Goal: Information Seeking & Learning: Understand process/instructions

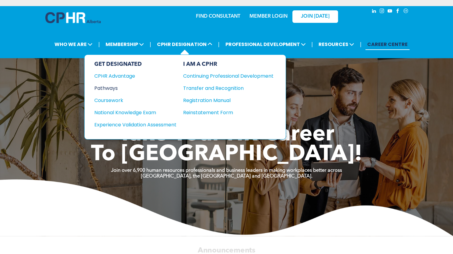
click at [105, 89] on div "Pathways" at bounding box center [131, 88] width 74 height 8
click at [110, 87] on div "Pathways" at bounding box center [131, 88] width 74 height 8
click at [111, 86] on div "Pathways" at bounding box center [131, 88] width 74 height 8
click at [115, 88] on div "Pathways" at bounding box center [131, 88] width 74 height 8
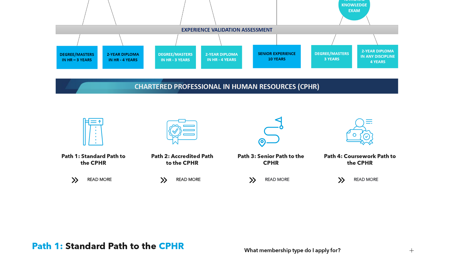
scroll to position [609, 0]
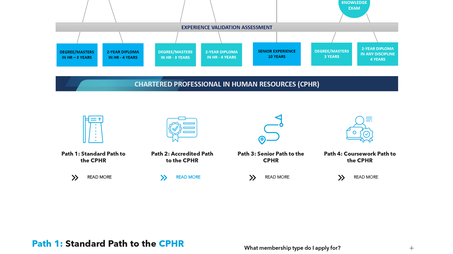
click at [190, 171] on span "READ MORE" at bounding box center [188, 176] width 29 height 11
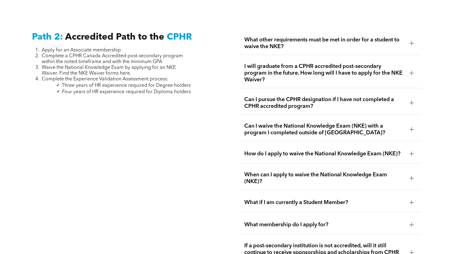
scroll to position [967, 0]
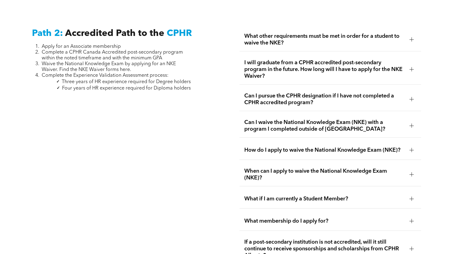
click at [412, 37] on div at bounding box center [412, 39] width 4 height 4
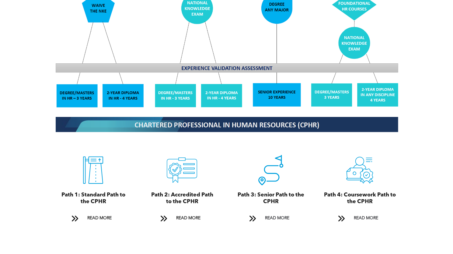
scroll to position [571, 0]
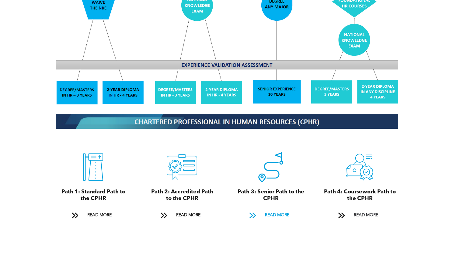
click at [280, 209] on span "READ MORE" at bounding box center [277, 214] width 29 height 11
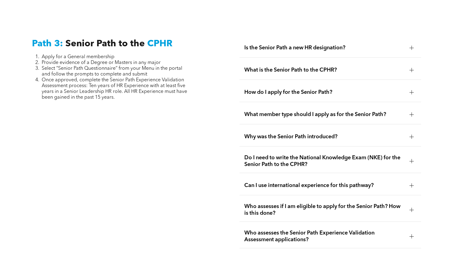
scroll to position [1553, 0]
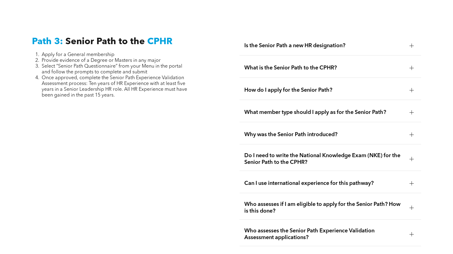
click at [407, 41] on div at bounding box center [411, 45] width 9 height 9
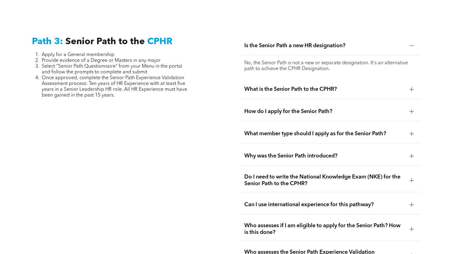
click at [407, 41] on div at bounding box center [411, 45] width 9 height 9
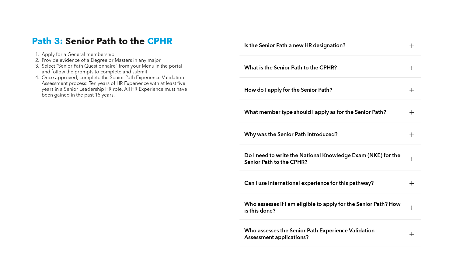
click at [409, 63] on div at bounding box center [411, 67] width 9 height 9
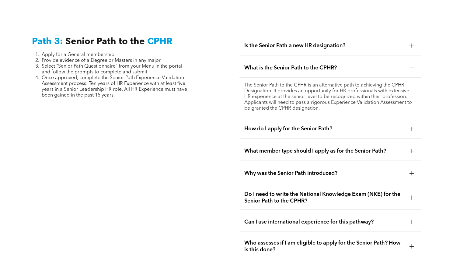
click at [409, 63] on div at bounding box center [411, 67] width 9 height 9
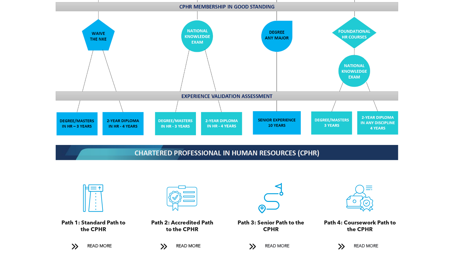
scroll to position [548, 0]
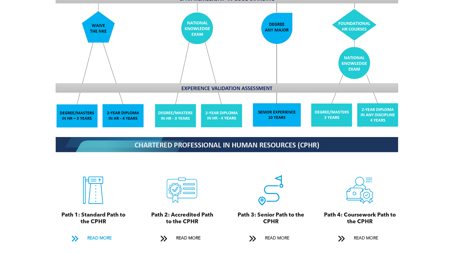
click at [97, 232] on span "READ MORE" at bounding box center [99, 237] width 29 height 11
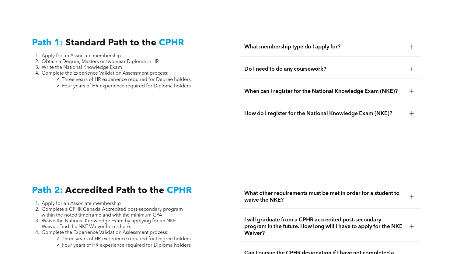
scroll to position [820, 0]
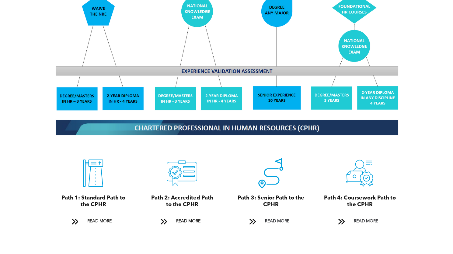
scroll to position [609, 0]
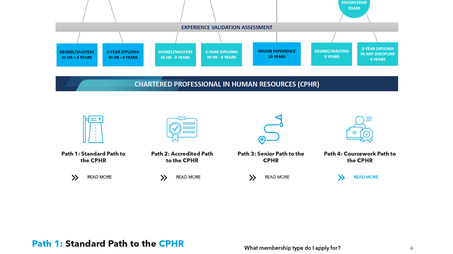
click at [361, 172] on span "READ MORE" at bounding box center [366, 176] width 29 height 11
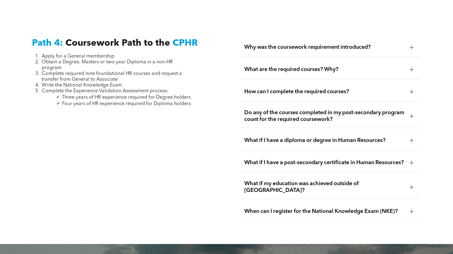
scroll to position [1803, 0]
click at [417, 37] on div "Why was the coursework requirement introduced?" at bounding box center [331, 46] width 182 height 19
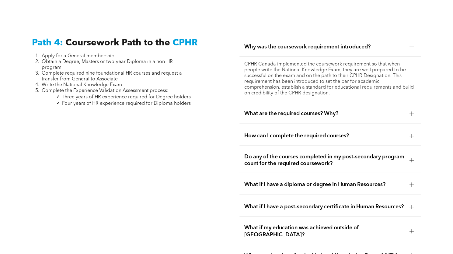
click at [415, 42] on div at bounding box center [411, 46] width 9 height 9
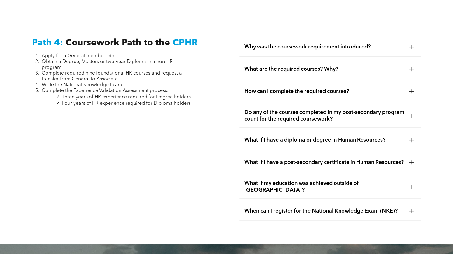
click at [410, 65] on div at bounding box center [411, 69] width 9 height 9
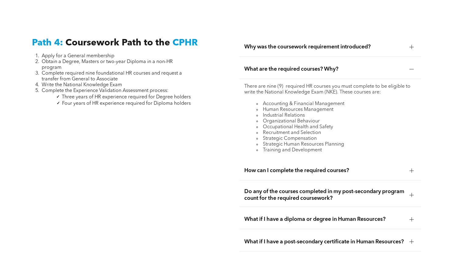
click at [410, 65] on div at bounding box center [411, 69] width 9 height 9
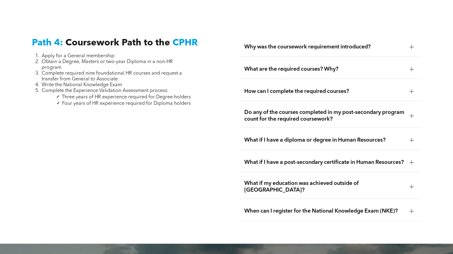
click at [408, 111] on div at bounding box center [411, 115] width 9 height 9
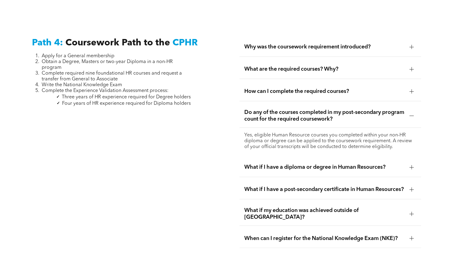
click at [408, 111] on div at bounding box center [411, 115] width 9 height 9
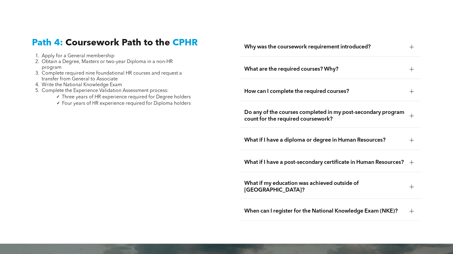
click at [387, 83] on div "How can I complete the required courses?" at bounding box center [331, 91] width 182 height 19
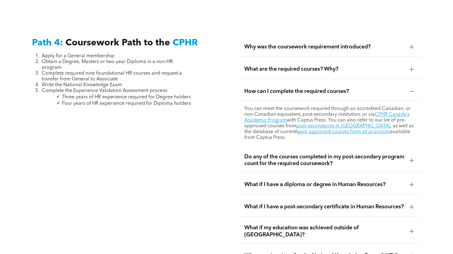
click at [389, 82] on div "How can I complete the required courses?" at bounding box center [331, 91] width 182 height 19
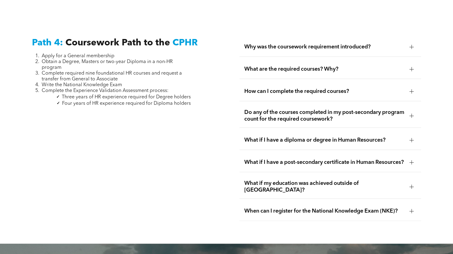
click at [412, 158] on div at bounding box center [411, 162] width 9 height 9
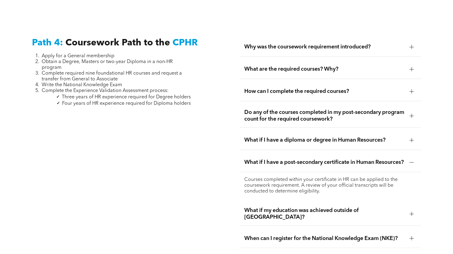
click at [412, 158] on div at bounding box center [411, 162] width 9 height 9
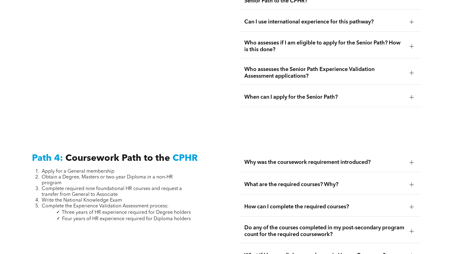
scroll to position [1681, 0]
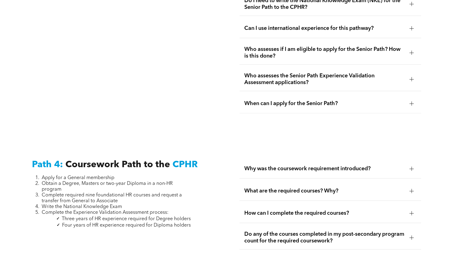
click at [323, 165] on span "Why was the coursework requirement introduced?" at bounding box center [325, 168] width 160 height 7
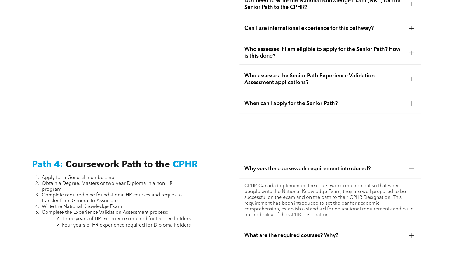
click at [322, 165] on span "Why was the coursework requirement introduced?" at bounding box center [325, 168] width 160 height 7
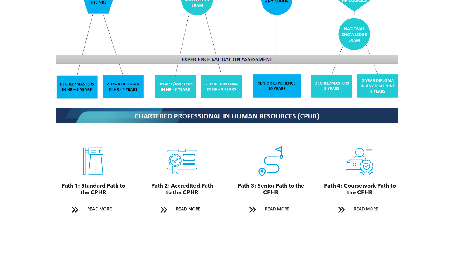
scroll to position [579, 0]
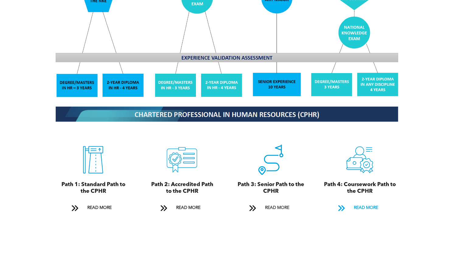
click at [363, 202] on span "READ MORE" at bounding box center [366, 207] width 29 height 11
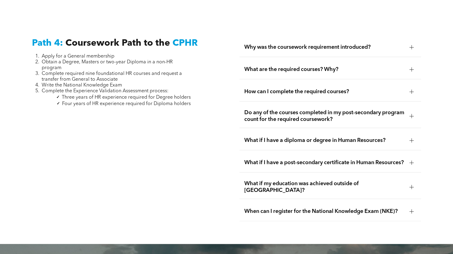
scroll to position [1803, 0]
click at [262, 44] on span "Why was the coursework requirement introduced?" at bounding box center [325, 47] width 160 height 7
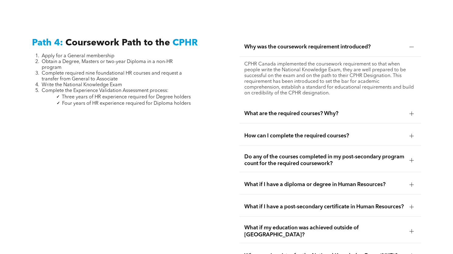
click at [262, 110] on span "What are the required courses? Why?" at bounding box center [325, 113] width 160 height 7
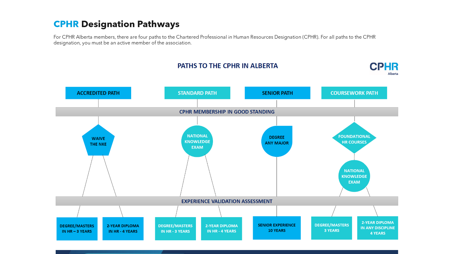
scroll to position [154, 0]
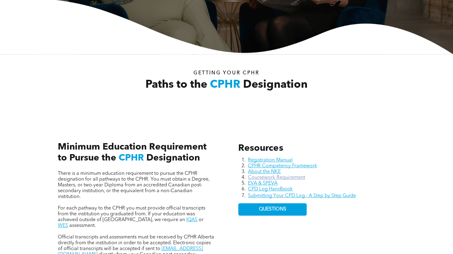
click at [277, 179] on link "Coursework Requirement" at bounding box center [276, 177] width 57 height 5
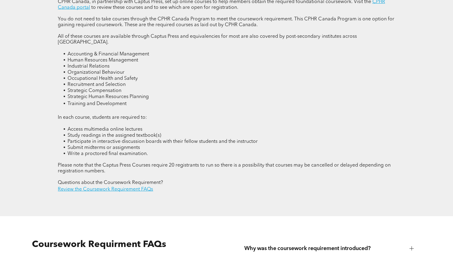
scroll to position [792, 0]
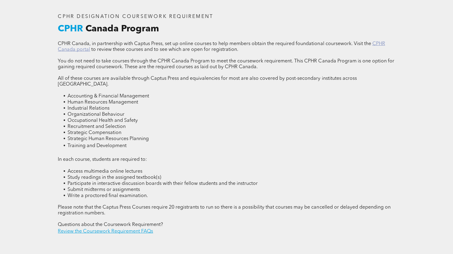
click at [379, 48] on link "CPHR Canada portal" at bounding box center [221, 46] width 327 height 11
